Goal: Task Accomplishment & Management: Manage account settings

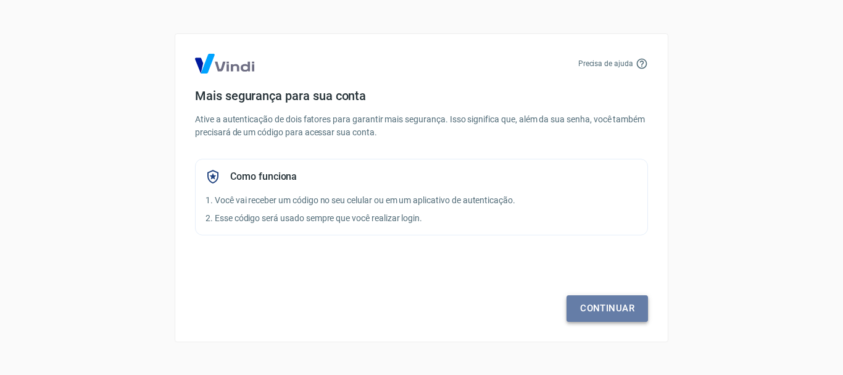
click at [619, 306] on link "Continuar" at bounding box center [607, 308] width 81 height 26
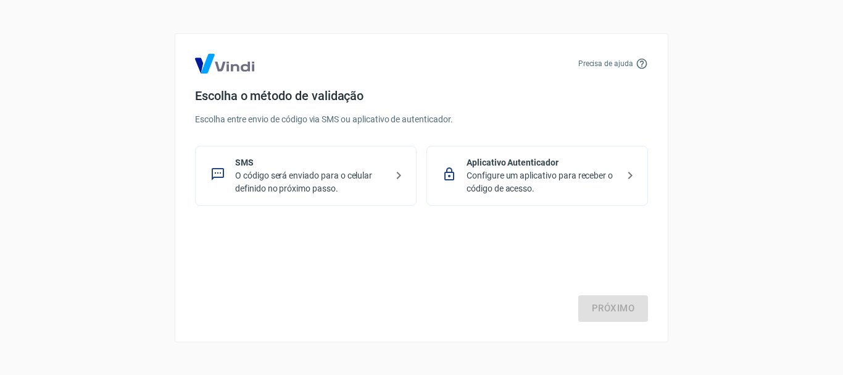
click at [248, 175] on p "O código será enviado para o celular definido no próximo passo." at bounding box center [310, 182] width 151 height 26
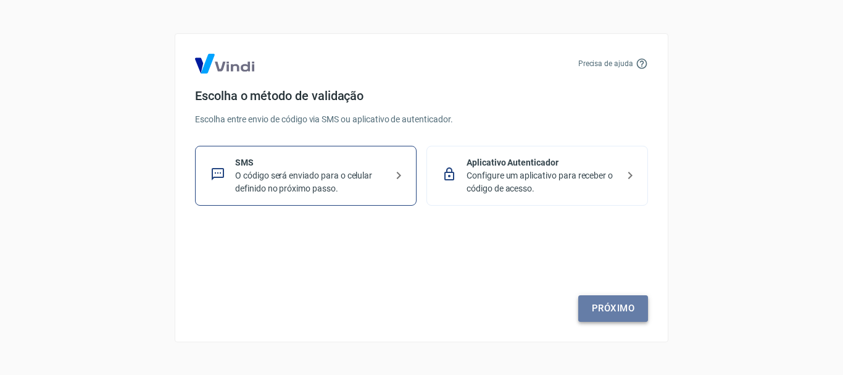
click at [618, 309] on link "Próximo" at bounding box center [613, 308] width 70 height 26
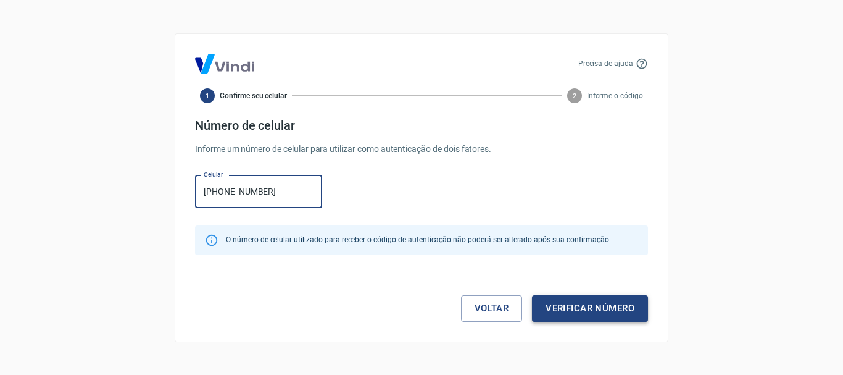
type input "[PHONE_NUMBER]"
click at [583, 307] on button "Verificar número" at bounding box center [590, 308] width 116 height 26
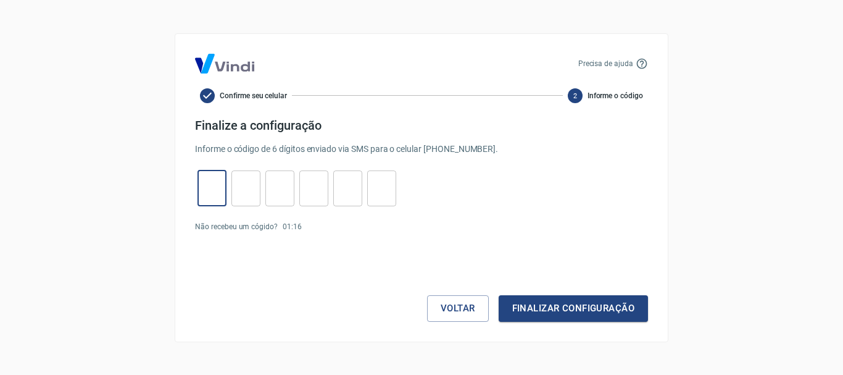
click at [217, 196] on input "tel" at bounding box center [211, 188] width 29 height 27
type input "4"
type input "5"
type input "9"
type input "0"
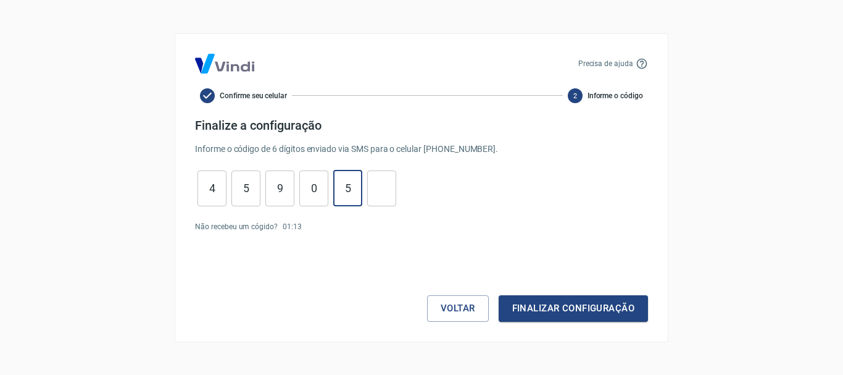
type input "5"
type input "7"
click at [572, 309] on button "Finalizar configuração" at bounding box center [573, 308] width 149 height 26
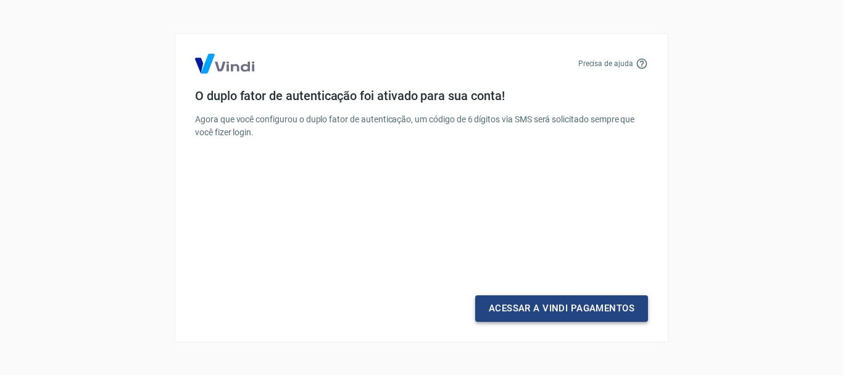
click at [560, 308] on link "Acessar a Vindi Pagamentos" at bounding box center [561, 308] width 173 height 26
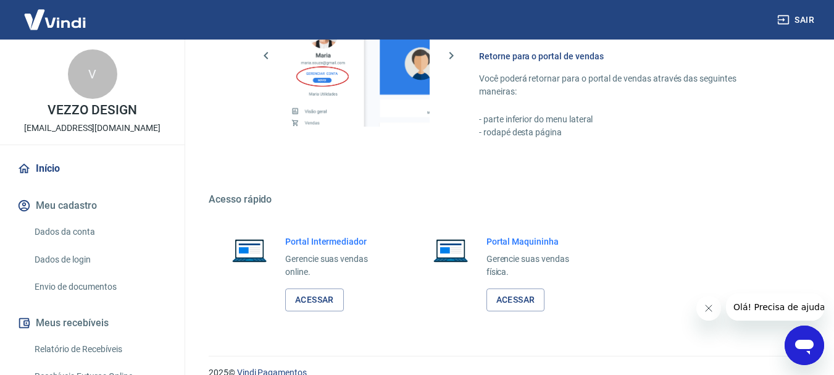
scroll to position [801, 0]
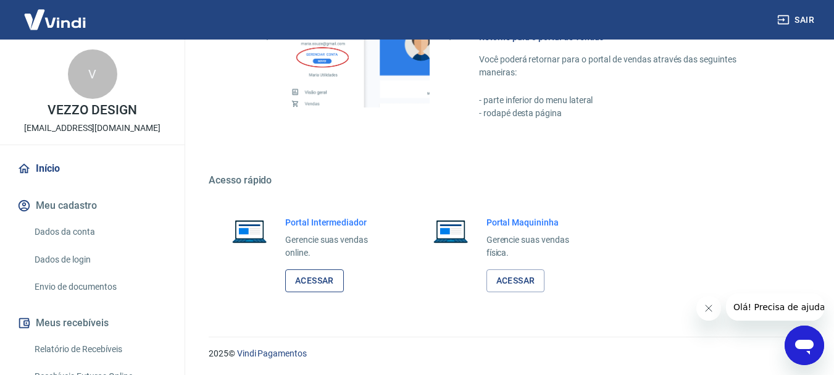
click at [313, 278] on link "Acessar" at bounding box center [314, 280] width 59 height 23
